Goal: Navigation & Orientation: Find specific page/section

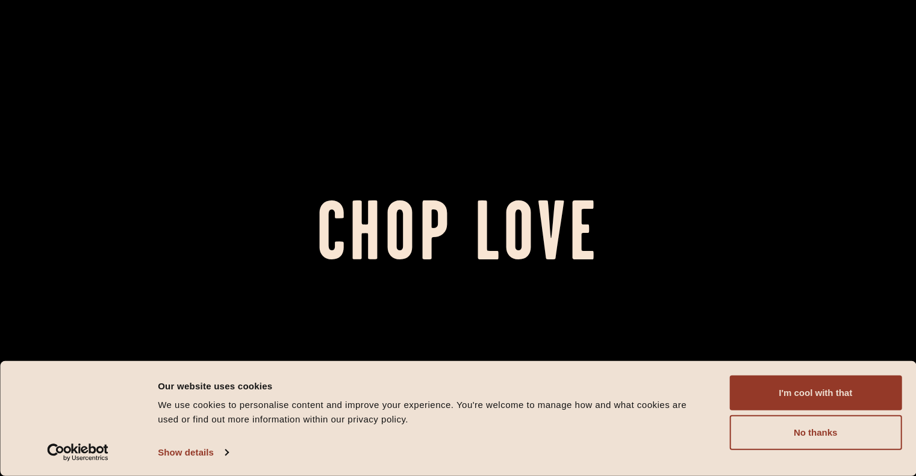
scroll to position [219, 0]
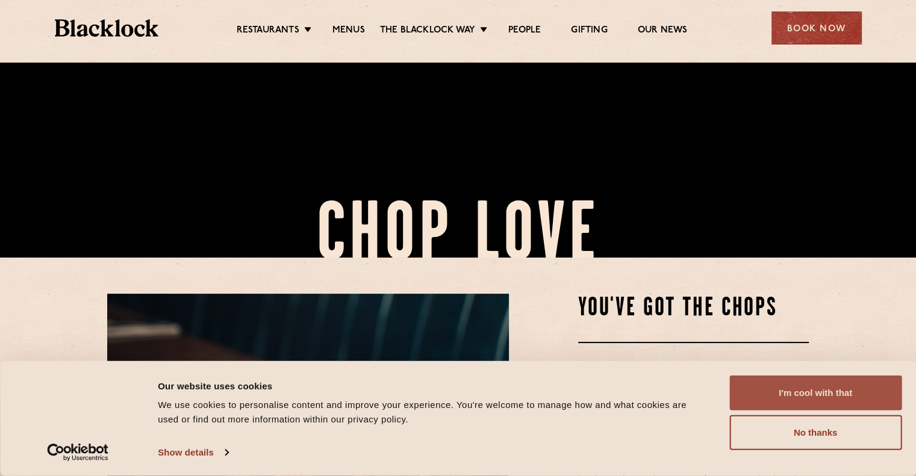
click at [831, 400] on button "I'm cool with that" at bounding box center [815, 393] width 172 height 35
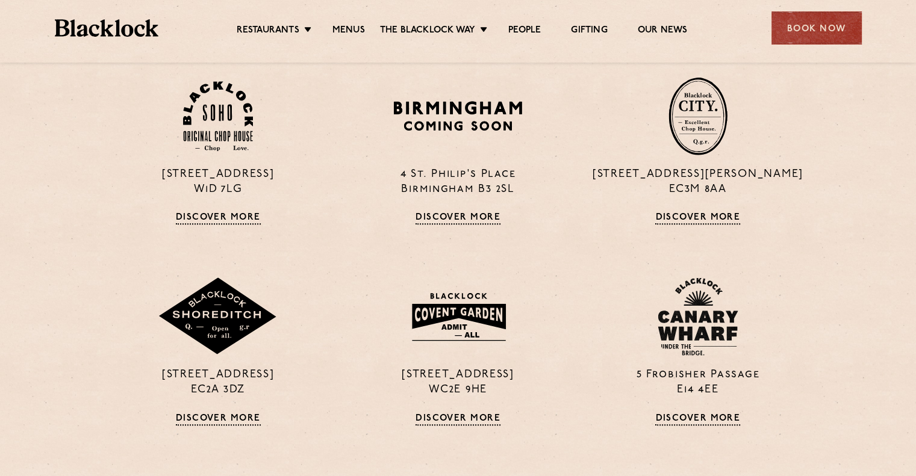
scroll to position [879, 0]
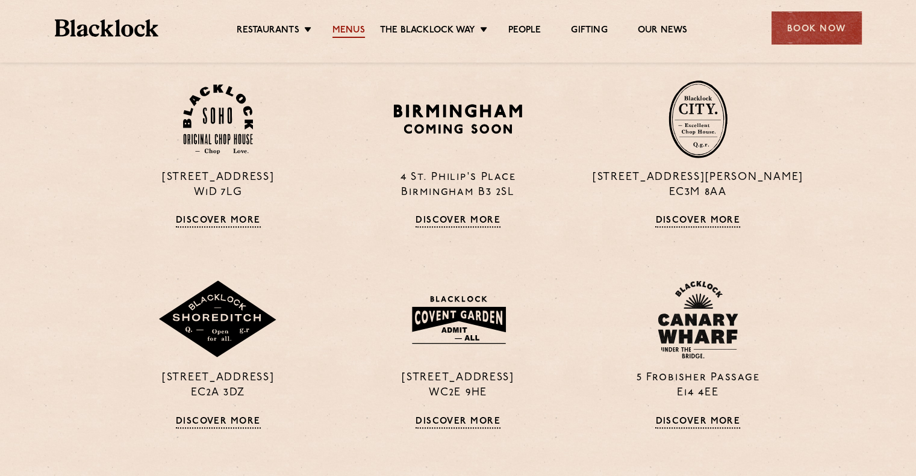
click at [364, 35] on link "Menus" at bounding box center [348, 31] width 33 height 13
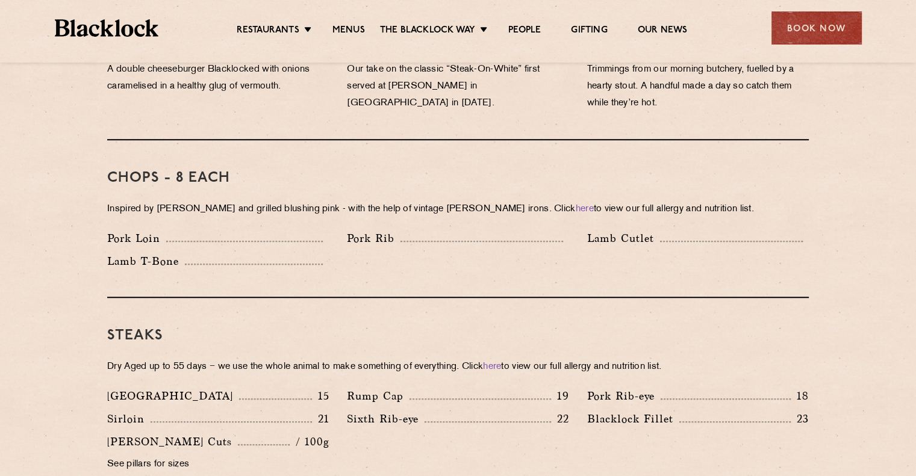
scroll to position [886, 0]
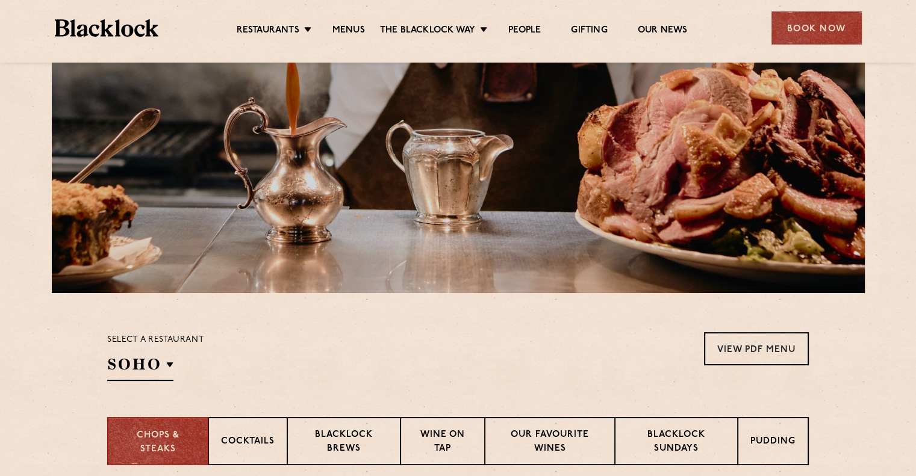
scroll to position [299, 0]
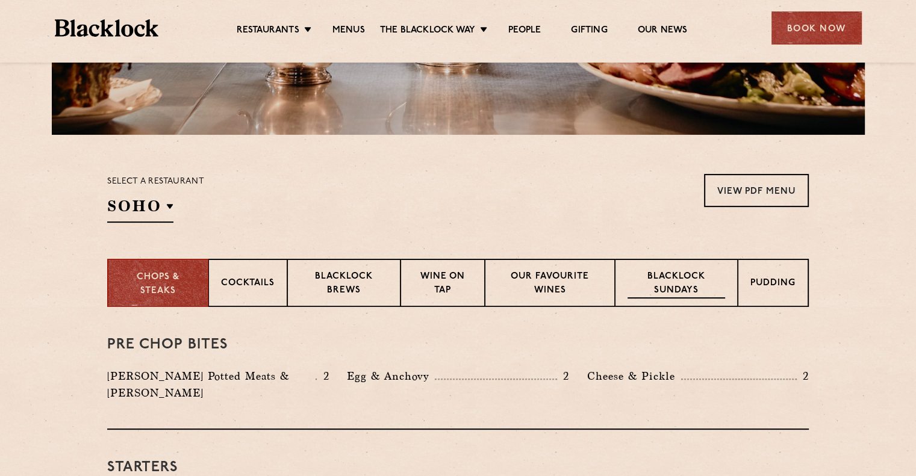
click at [682, 282] on p "Blacklock Sundays" at bounding box center [677, 284] width 98 height 28
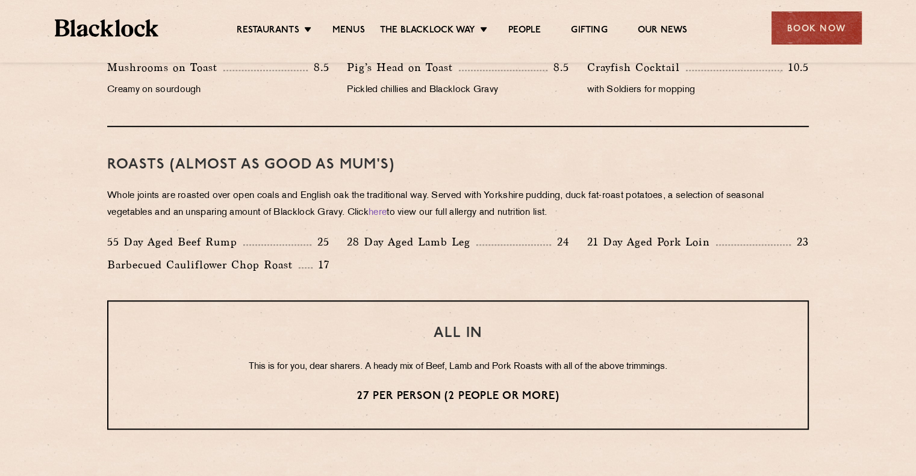
scroll to position [947, 0]
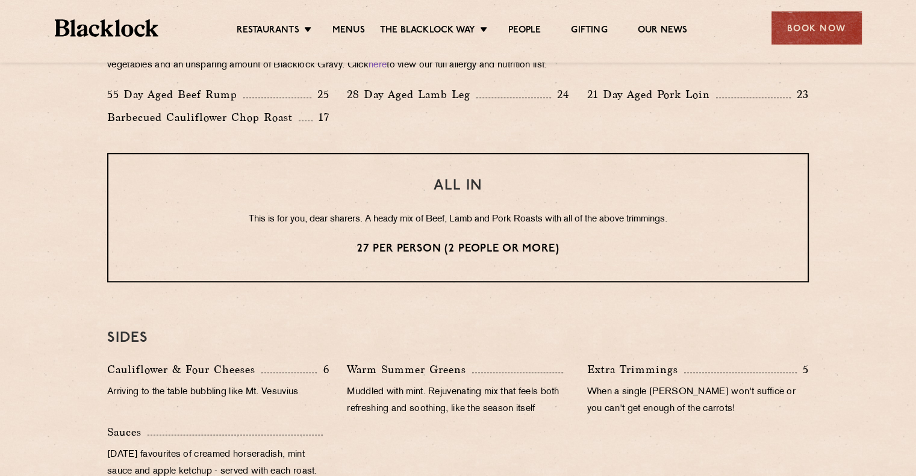
click at [66, 354] on section "Eye openers If you had a big [DATE] or need a little booster to kickstart your …" at bounding box center [458, 149] width 916 height 980
